Goal: Information Seeking & Learning: Learn about a topic

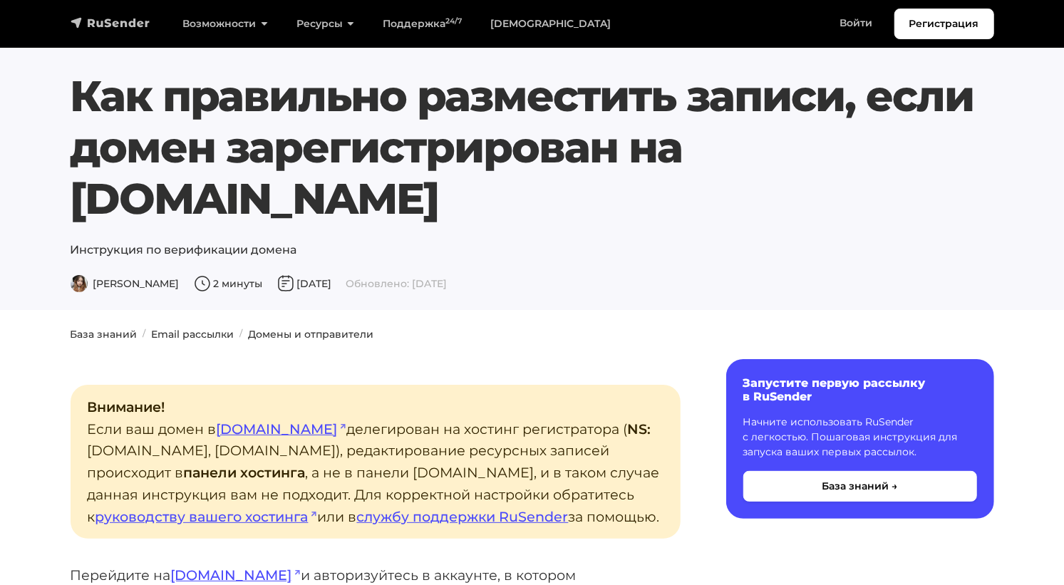
click at [113, 24] on img "navbar" at bounding box center [111, 23] width 80 height 14
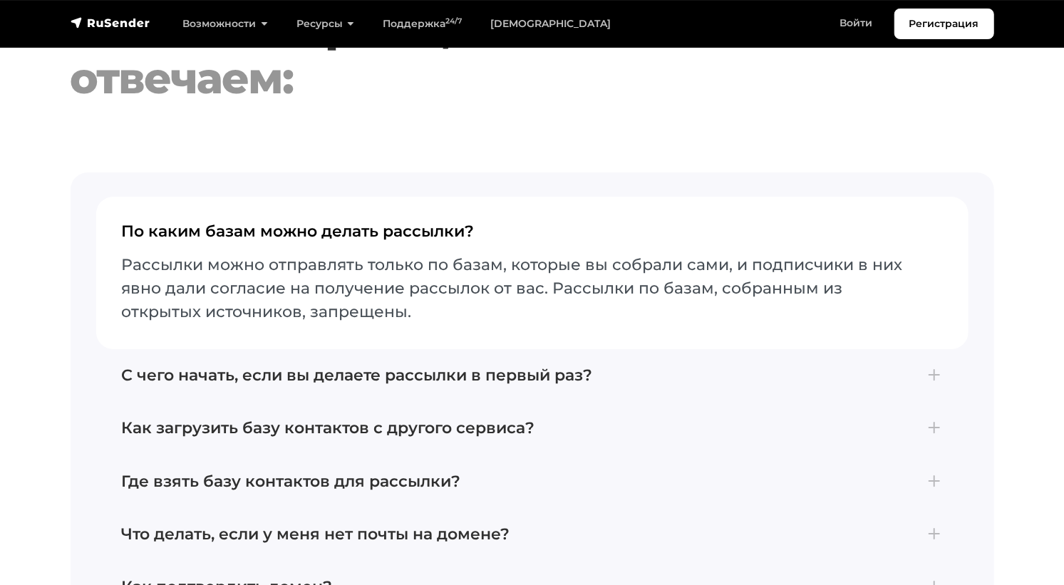
scroll to position [5913, 0]
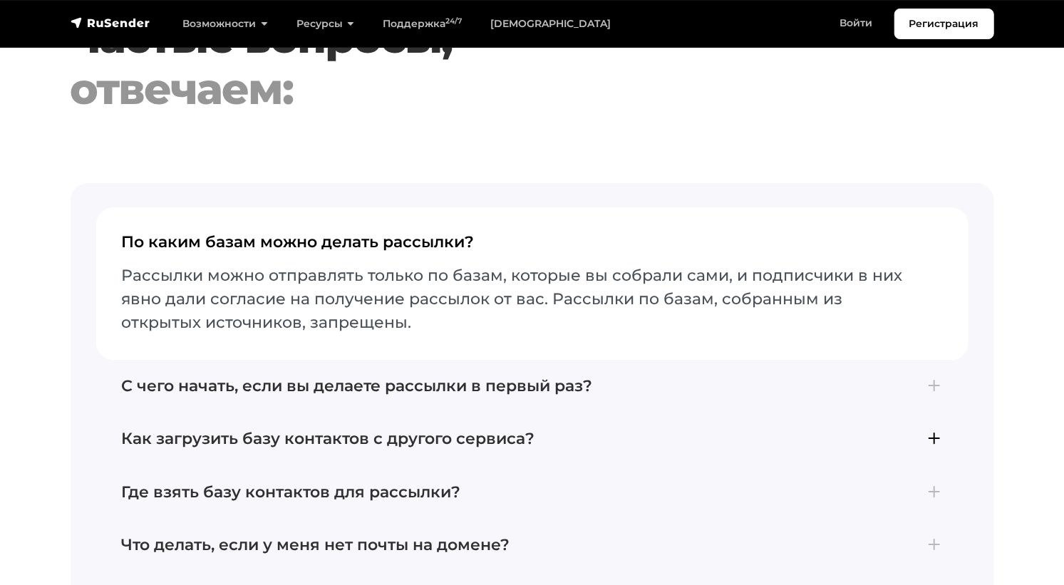
click at [930, 430] on h4 "Как загрузить базу контактов с другого сервиса?" at bounding box center [532, 439] width 821 height 19
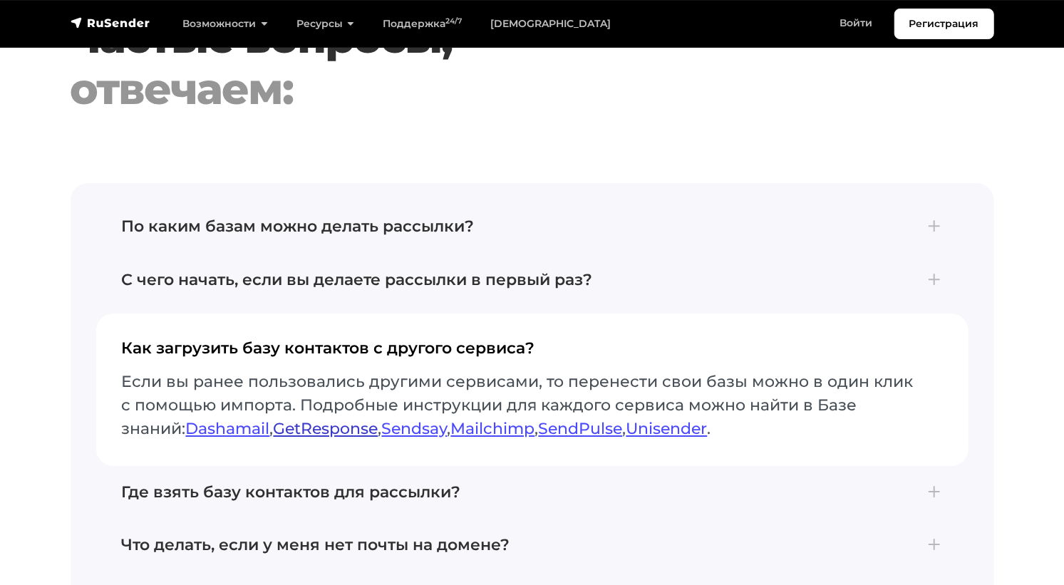
click at [308, 419] on link "GetResponse" at bounding box center [326, 428] width 105 height 19
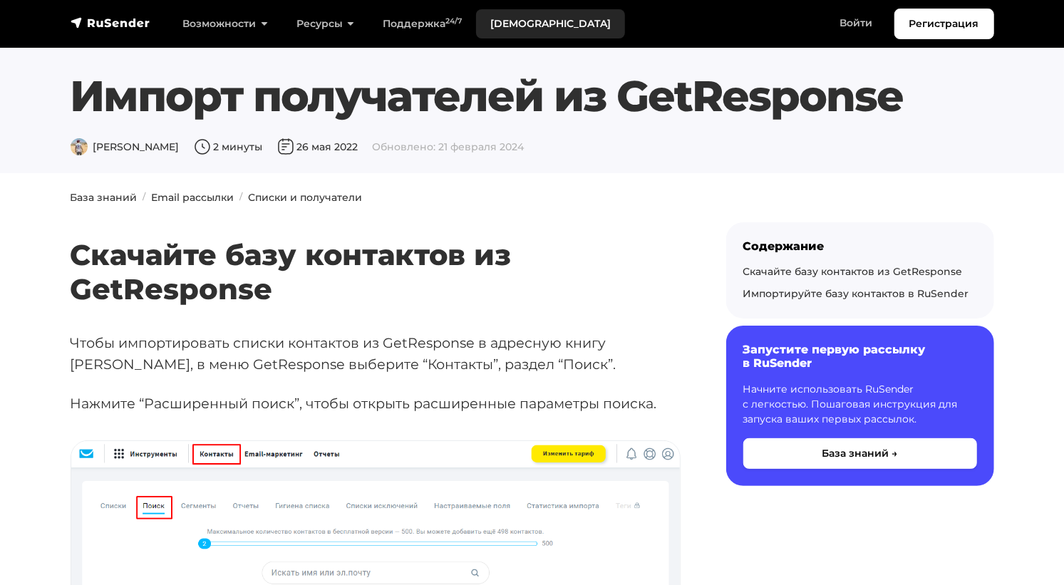
click at [518, 26] on link "[DEMOGRAPHIC_DATA]" at bounding box center [550, 23] width 149 height 29
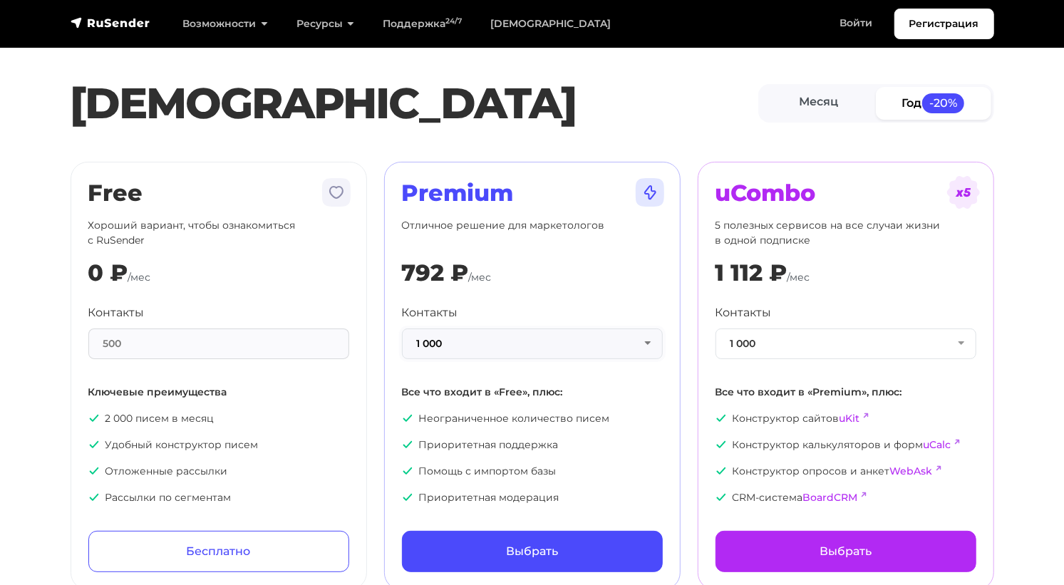
click at [653, 339] on button "1 000" at bounding box center [532, 344] width 261 height 31
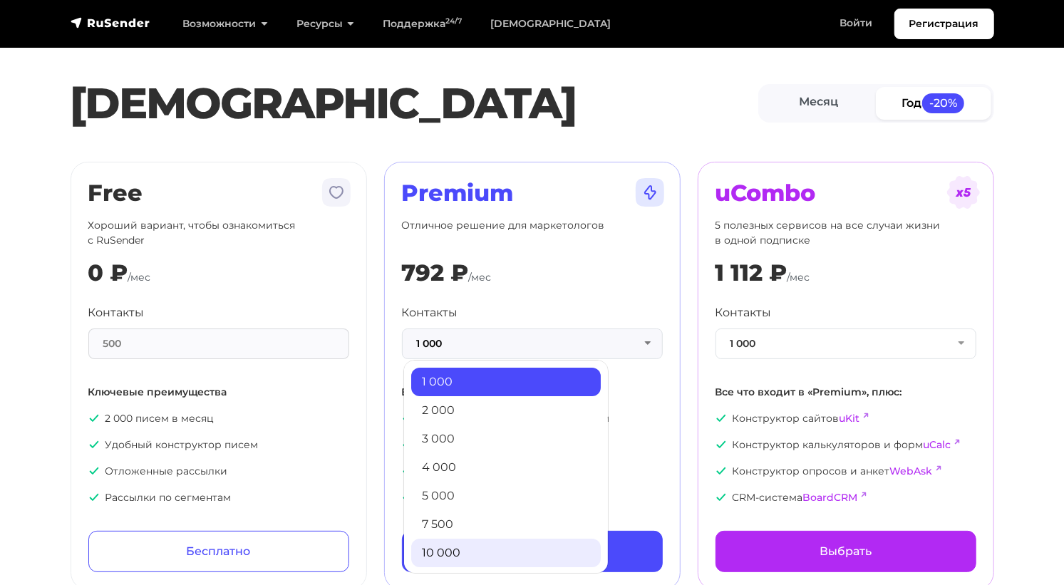
click at [455, 542] on link "10 000" at bounding box center [506, 553] width 190 height 29
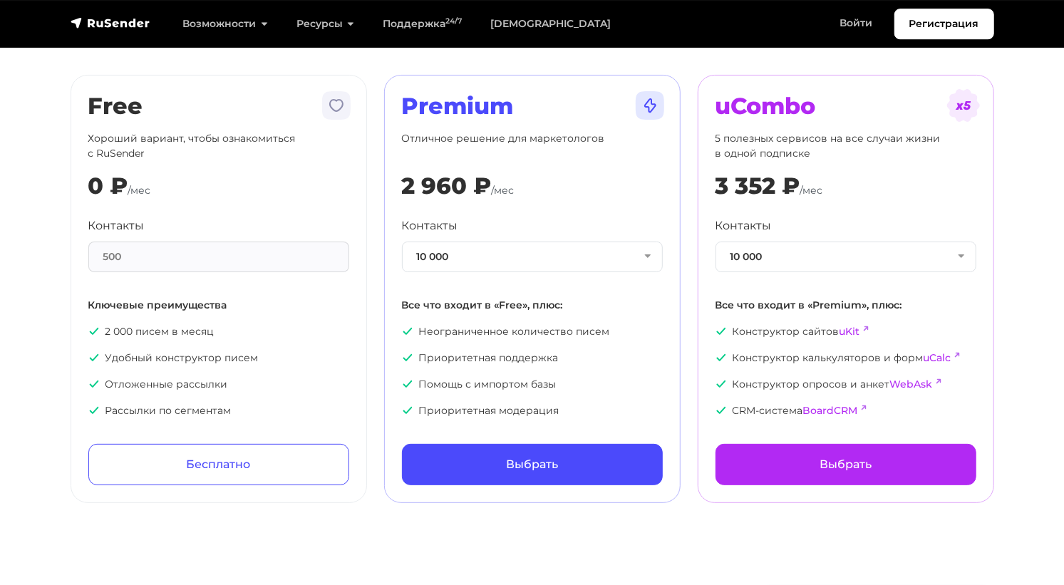
scroll to position [150, 0]
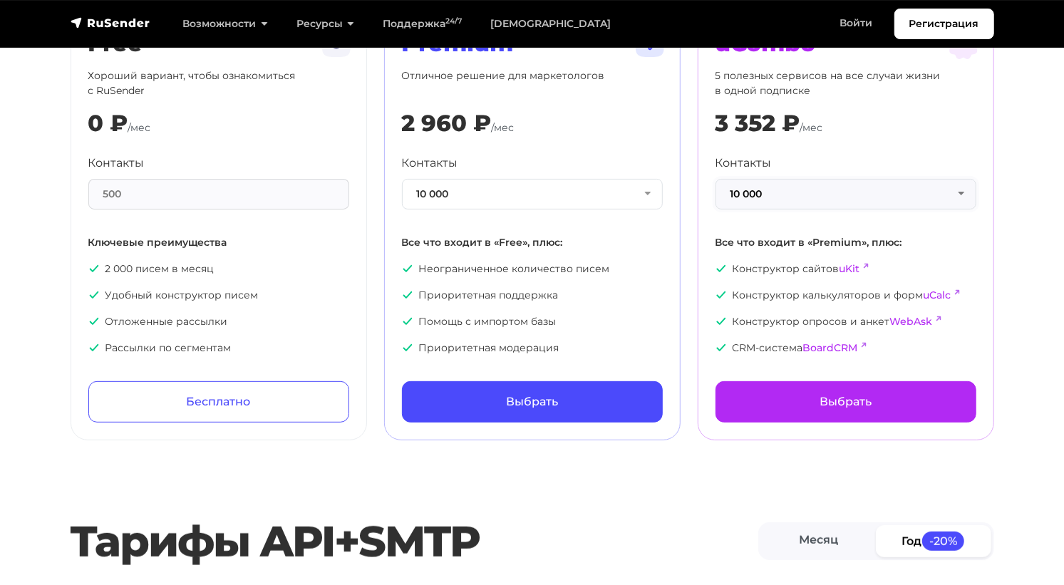
click at [850, 198] on button "10 000" at bounding box center [846, 194] width 261 height 31
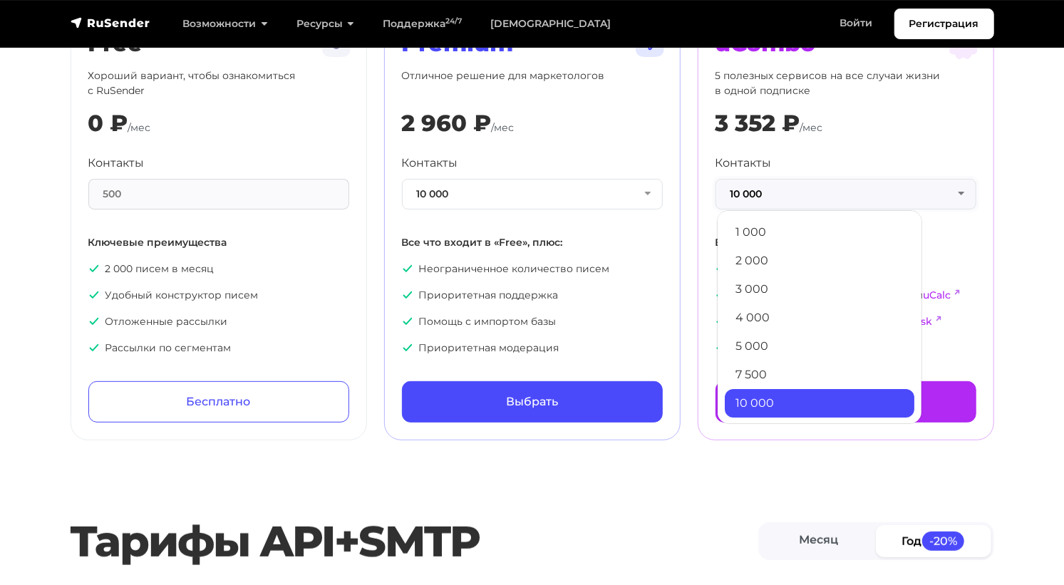
click at [850, 198] on button "10 000" at bounding box center [846, 194] width 261 height 31
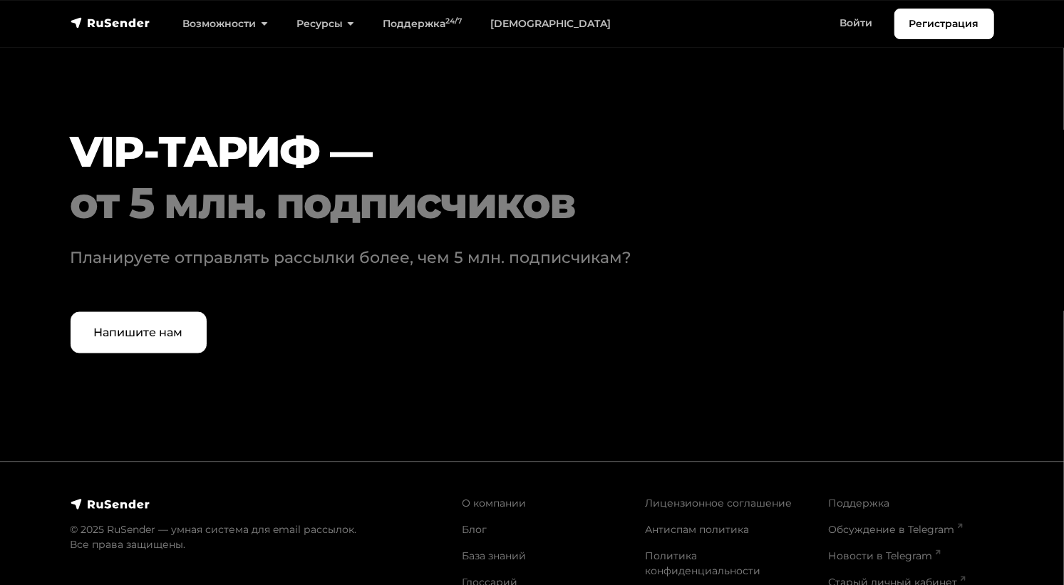
scroll to position [4395, 0]
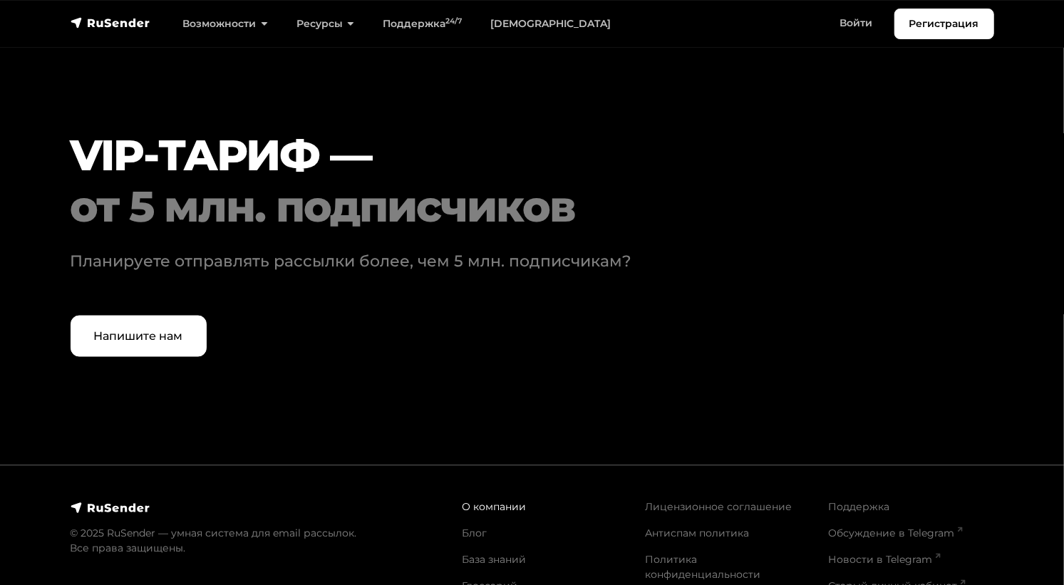
click at [487, 501] on link "О компании" at bounding box center [495, 507] width 64 height 13
